Goal: Check status: Check status

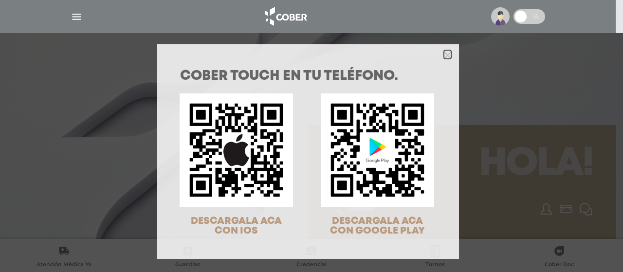
click at [444, 54] on icon "Close" at bounding box center [447, 55] width 7 height 7
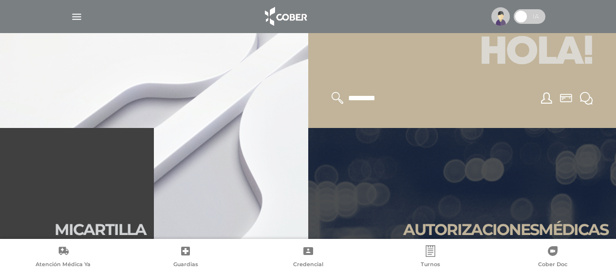
scroll to position [195, 0]
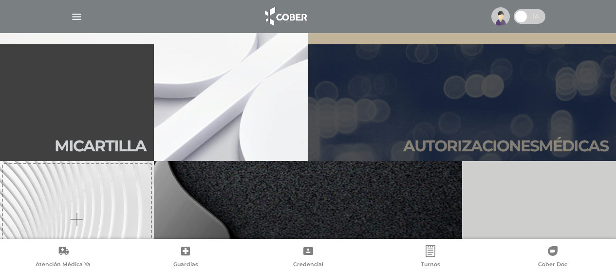
click at [369, 136] on link "Autori zaciones médicas" at bounding box center [462, 102] width 308 height 117
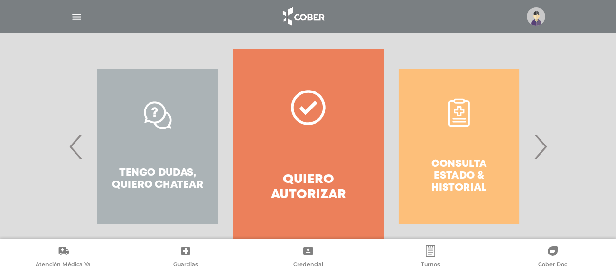
scroll to position [195, 0]
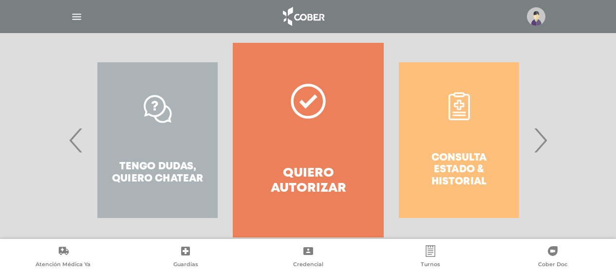
click at [537, 143] on span "›" at bounding box center [540, 140] width 19 height 53
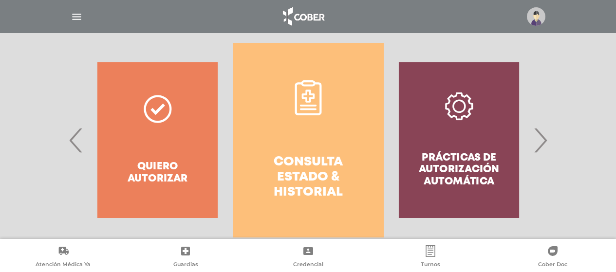
click at [324, 166] on h4 "Consulta estado & historial" at bounding box center [308, 178] width 115 height 46
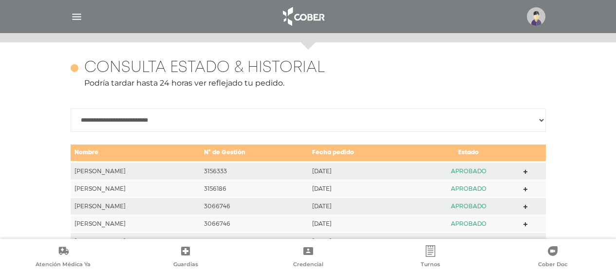
scroll to position [432, 0]
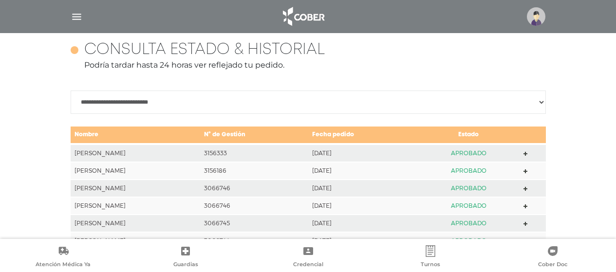
click at [72, 15] on img "button" at bounding box center [77, 17] width 12 height 12
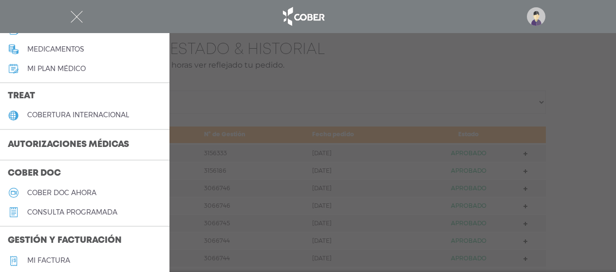
scroll to position [195, 0]
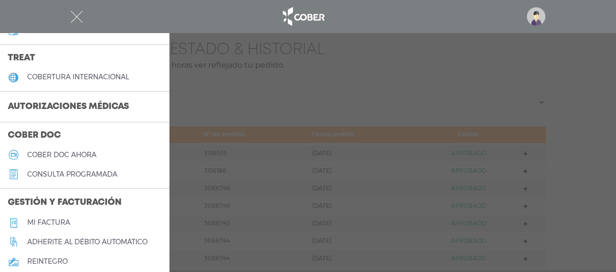
click at [58, 223] on h5 "Mi factura" at bounding box center [48, 223] width 43 height 8
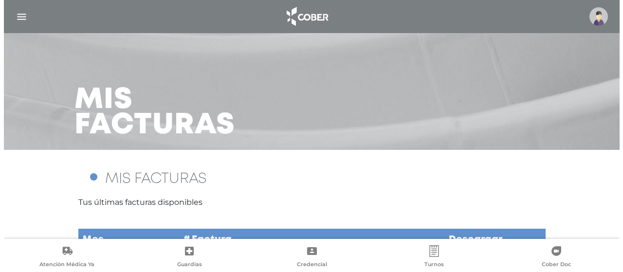
scroll to position [92, 0]
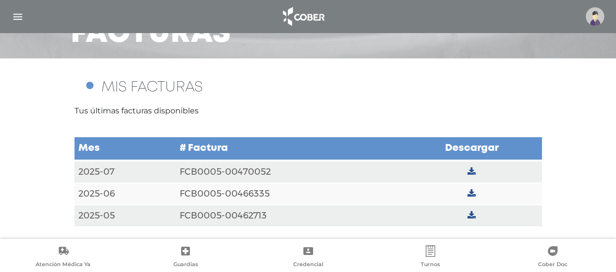
click at [19, 14] on img "button" at bounding box center [18, 17] width 12 height 12
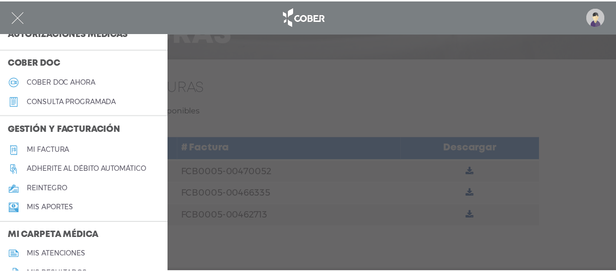
scroll to position [292, 0]
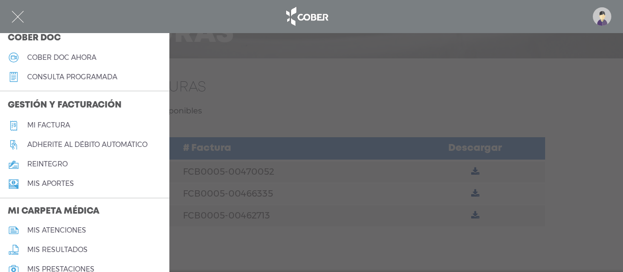
click at [51, 224] on link "mis atenciones" at bounding box center [84, 230] width 169 height 19
